Goal: Use online tool/utility: Utilize a website feature to perform a specific function

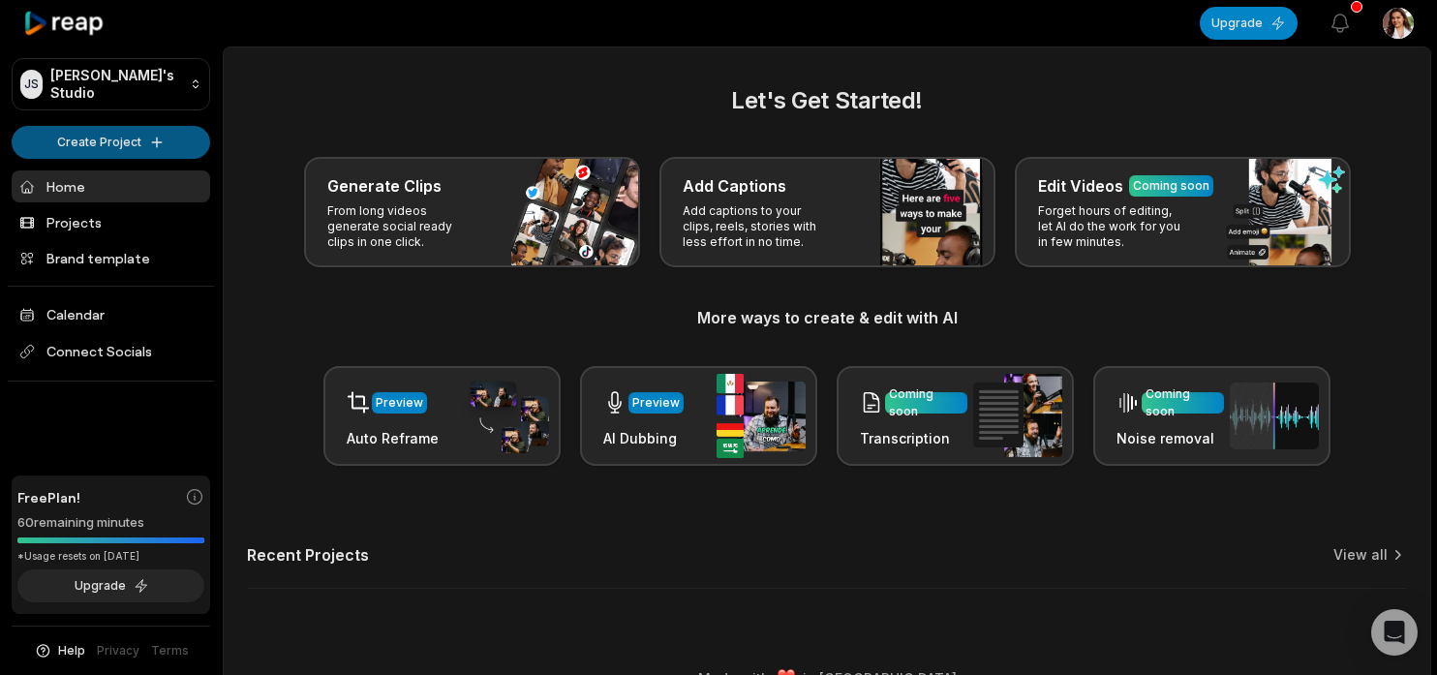
click at [132, 142] on html "[PERSON_NAME]'s Studio Create Project Home Projects Brand template Calendar Con…" at bounding box center [718, 337] width 1437 height 675
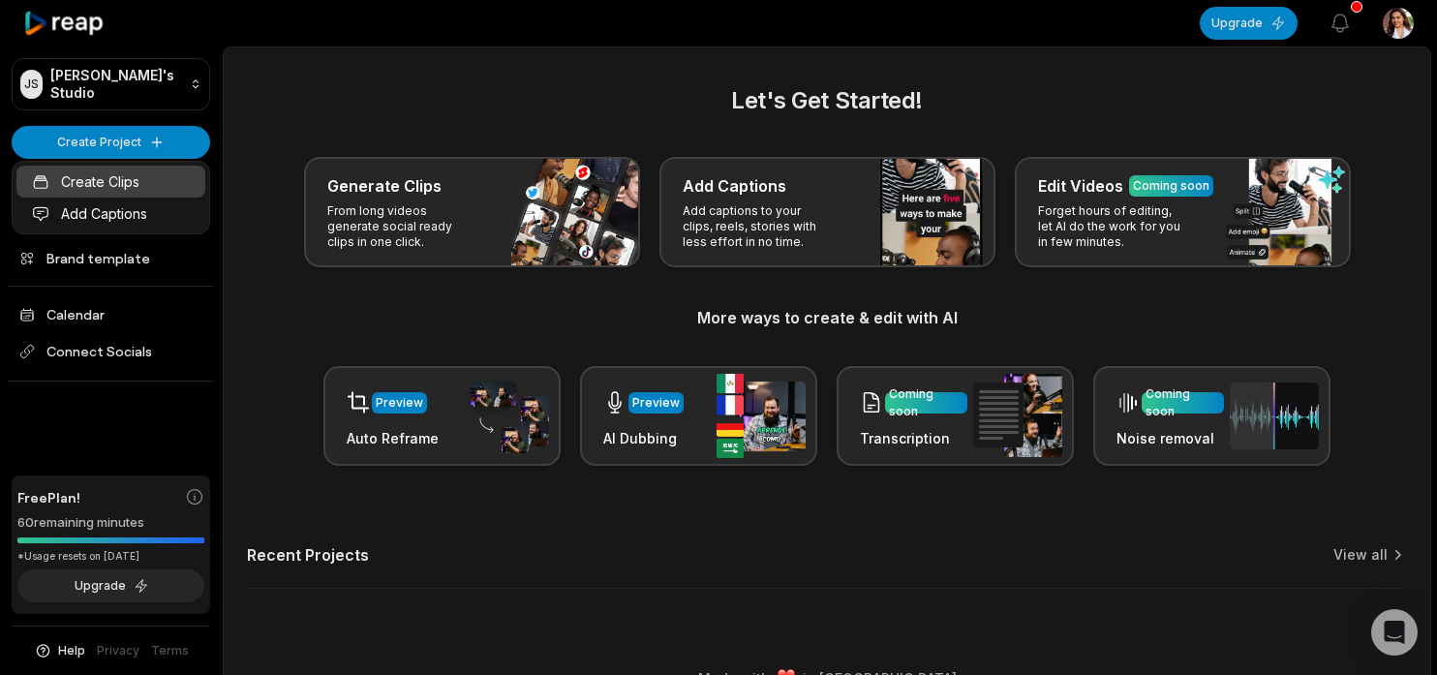
click at [131, 184] on link "Create Clips" at bounding box center [110, 182] width 189 height 32
